Goal: Transaction & Acquisition: Purchase product/service

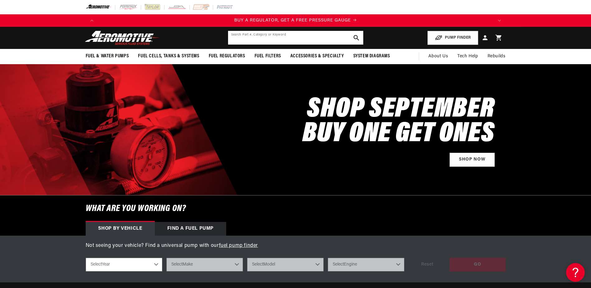
click at [301, 37] on input "text" at bounding box center [295, 38] width 135 height 14
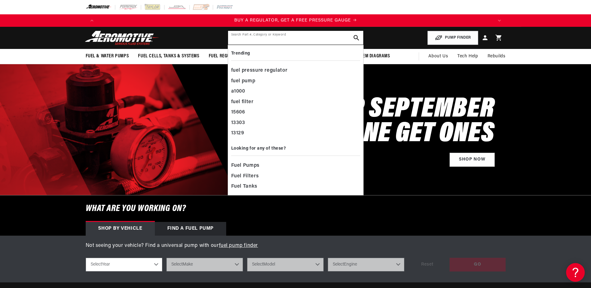
paste input "19107"
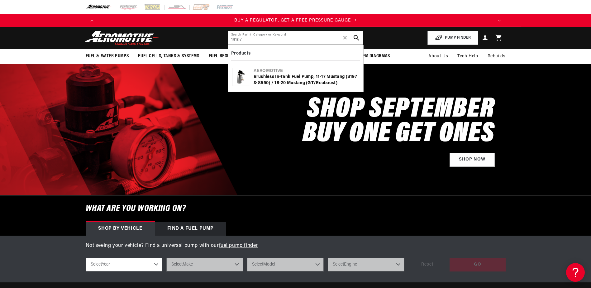
type input "19107"
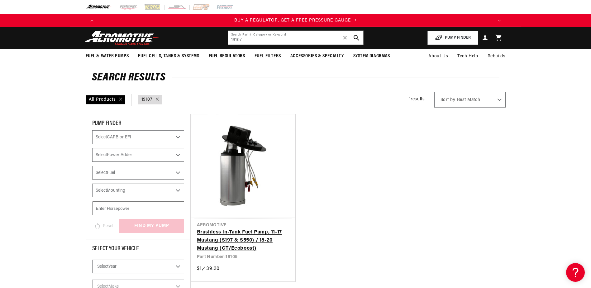
click at [234, 228] on link "Brushless In-Tank Fuel Pump, 11-17 Mustang (S197 & S550) / 18-20 Mustang (GT/Ec…" at bounding box center [243, 240] width 92 height 24
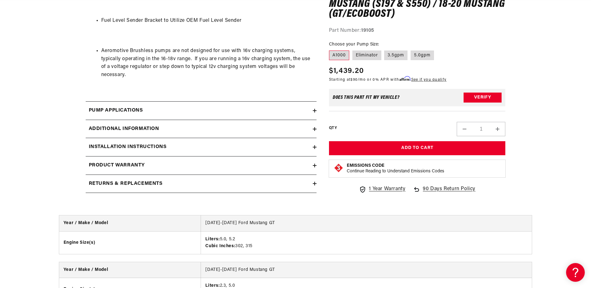
scroll to position [623, 0]
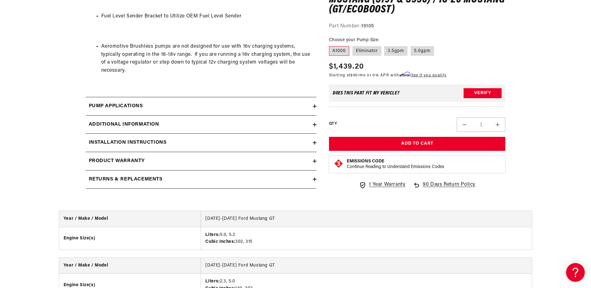
click at [261, 157] on summary "Product warranty" at bounding box center [201, 161] width 231 height 18
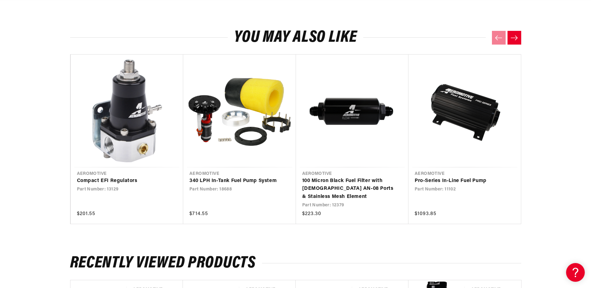
scroll to position [0, 1185]
